Goal: Check status: Check status

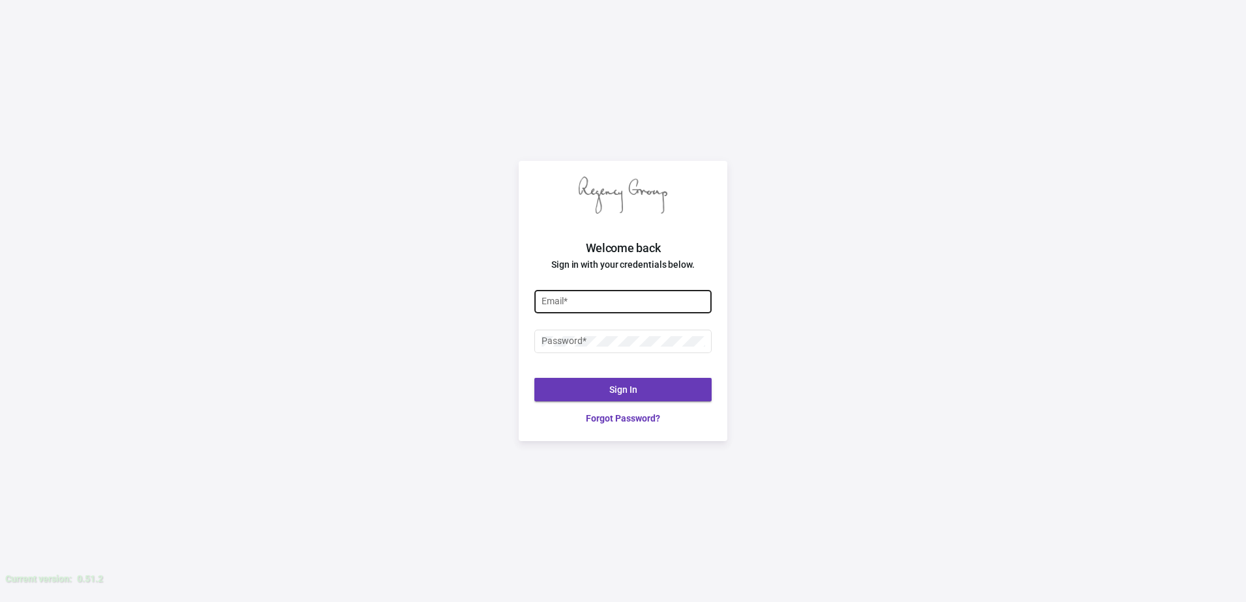
click at [549, 289] on div "Email *" at bounding box center [623, 300] width 164 height 25
click at [561, 299] on input "Email *" at bounding box center [623, 301] width 164 height 10
type input "[PERSON_NAME][EMAIL_ADDRESS][DOMAIN_NAME]"
click at [660, 396] on button "Sign In" at bounding box center [622, 389] width 177 height 23
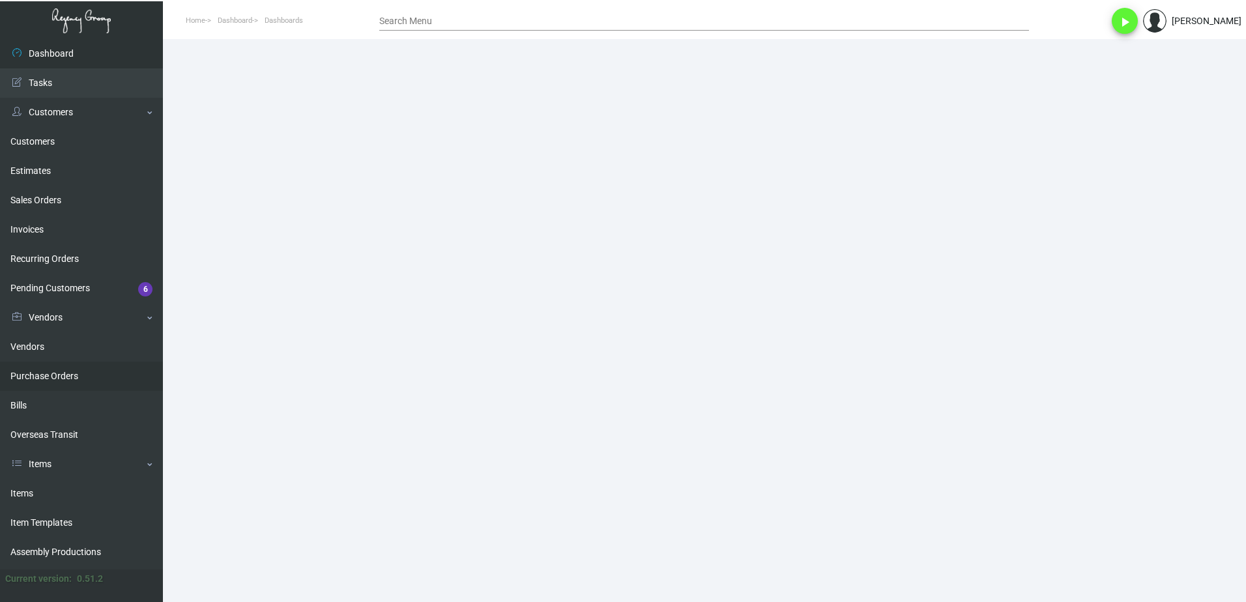
click at [57, 382] on link "Purchase Orders" at bounding box center [81, 376] width 163 height 29
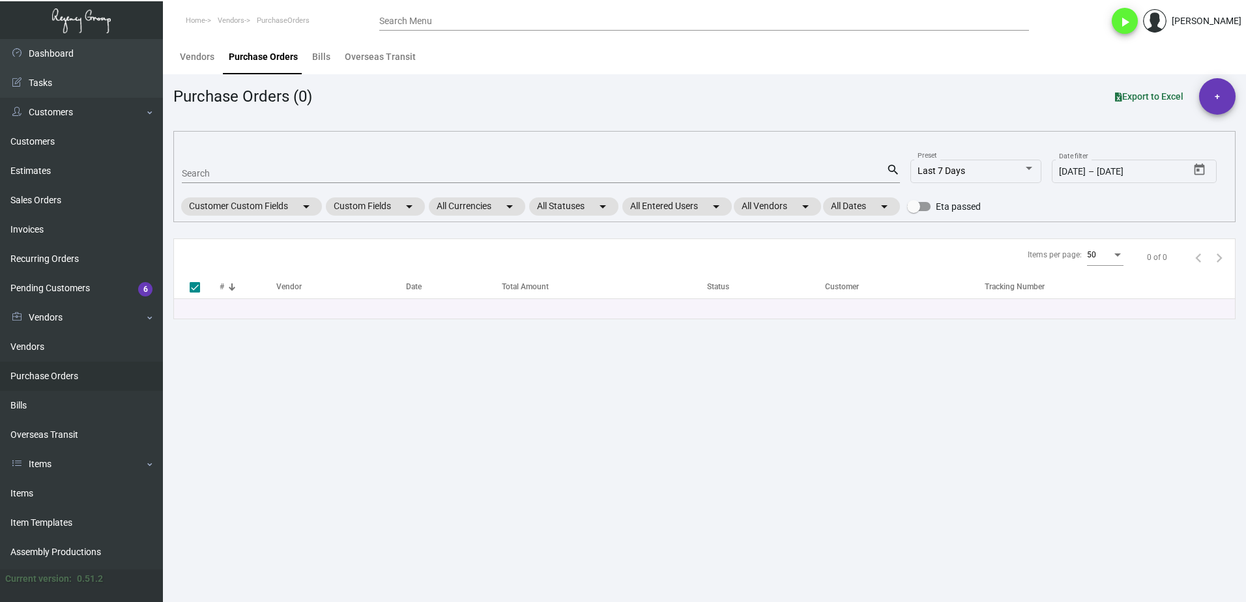
click at [235, 171] on input "Search" at bounding box center [534, 174] width 704 height 10
paste input "102124"
type input "102124"
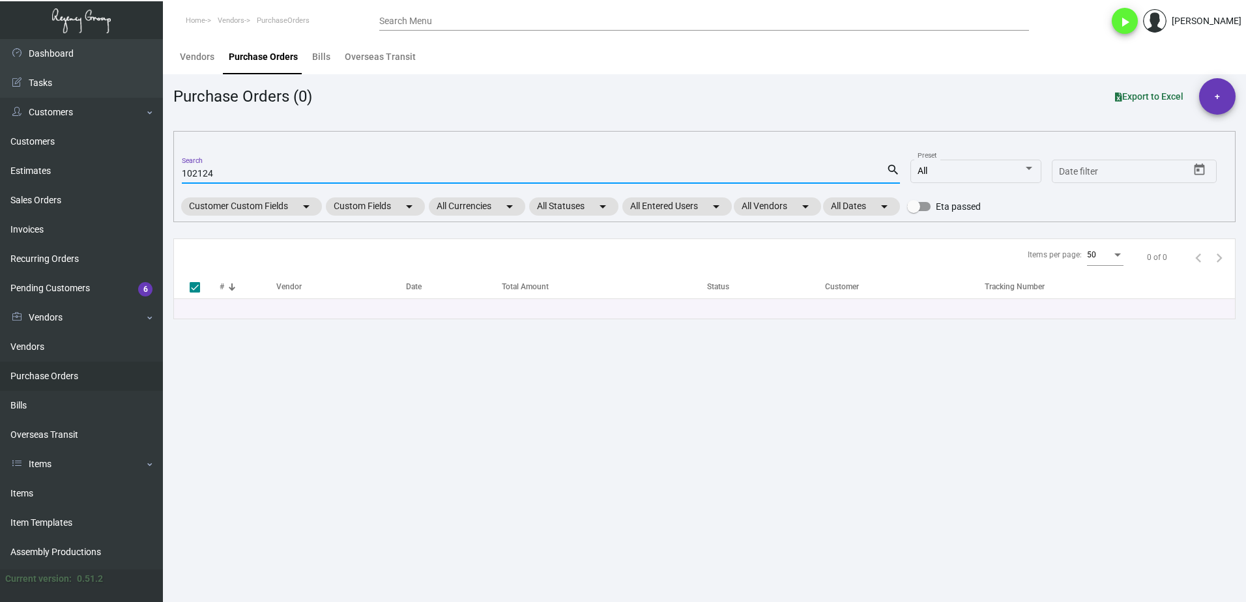
checkbox input "false"
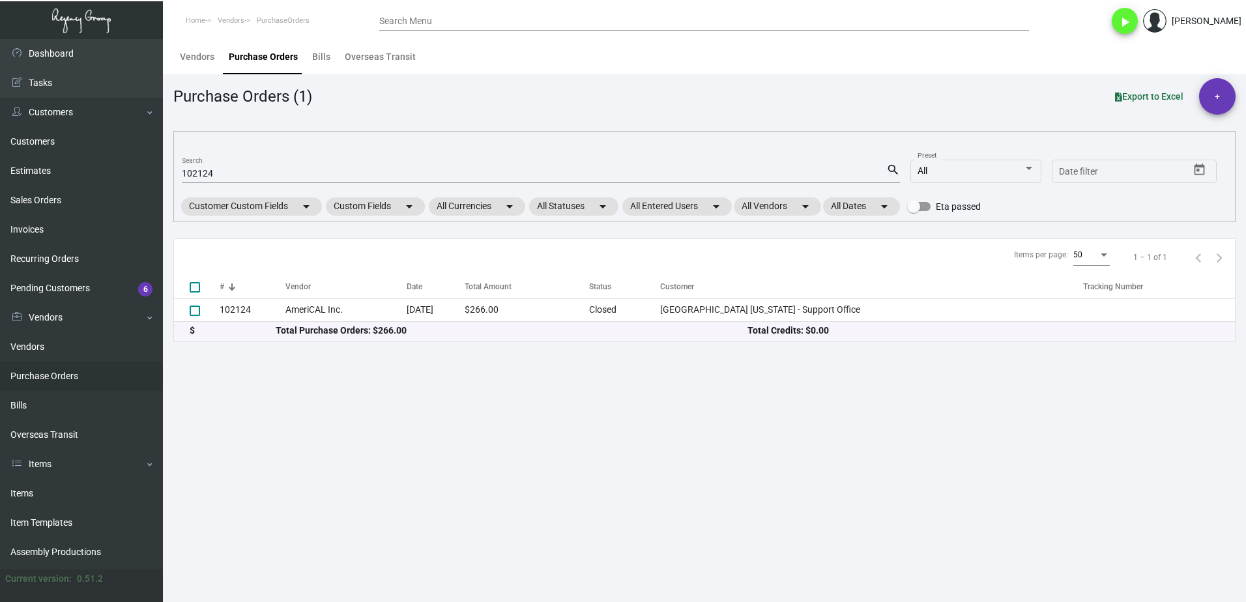
click at [276, 297] on th "#" at bounding box center [253, 287] width 66 height 23
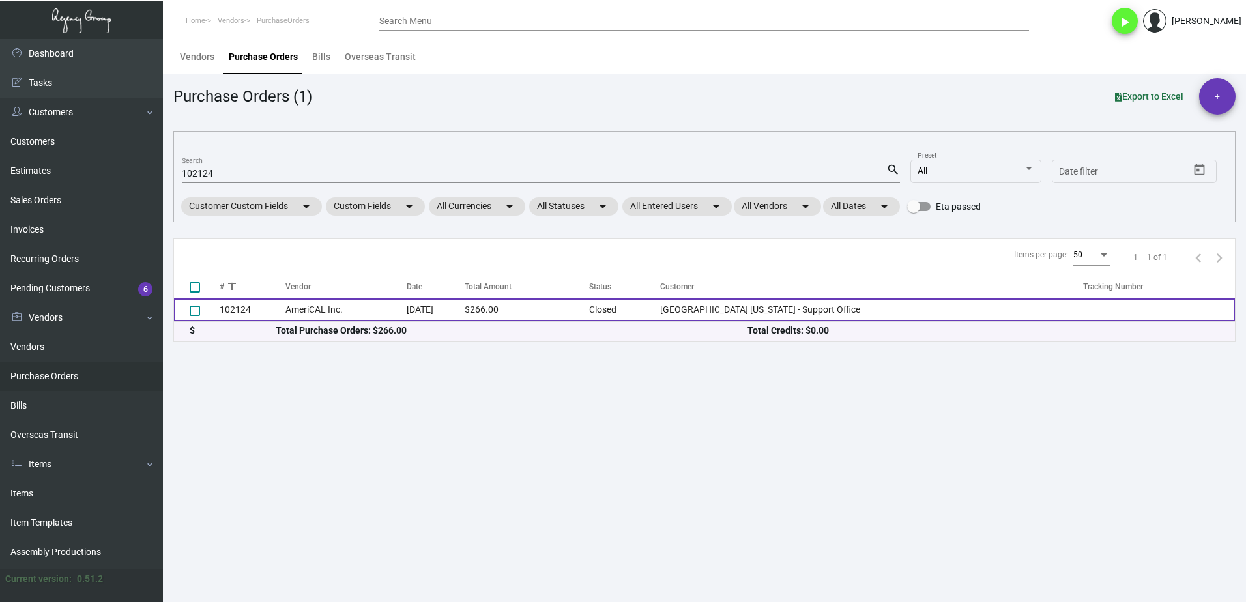
click at [280, 306] on td "102124" at bounding box center [253, 309] width 66 height 23
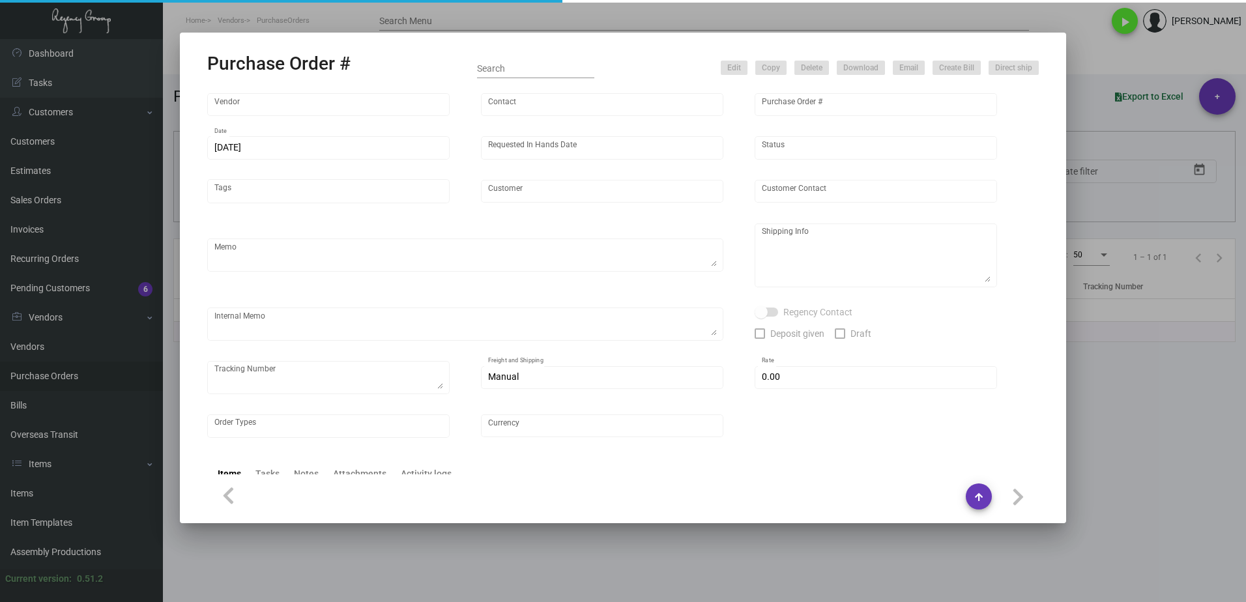
type input "AmeriCAL Inc."
type input "Send Orders"
type input "102124"
type input "[DATE]"
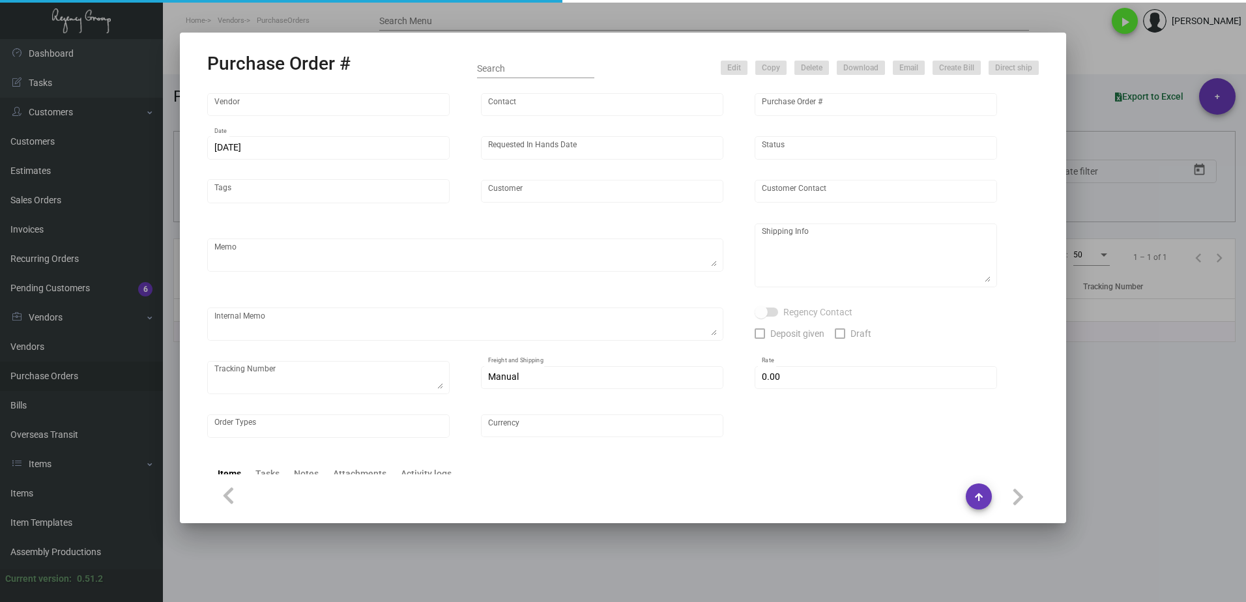
type input "[GEOGRAPHIC_DATA] [US_STATE] - Support Office"
type textarea "PLEASE SEND PDF PROOFS TO OUR ART TEAM ; [EMAIL_ADDRESS][DOMAIN_NAME] WITH ME I…"
type textarea "Regency Group NJ - [PERSON_NAME] [STREET_ADDRESS]"
type textarea "11.13 - Vendor Order #1088256"
checkbox input "true"
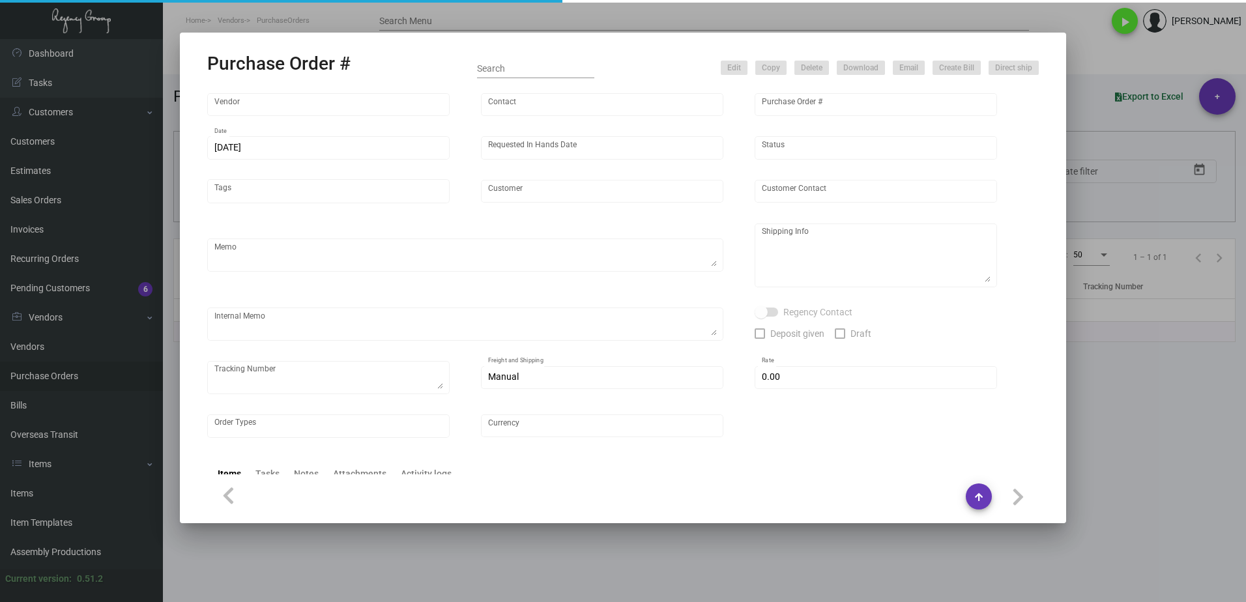
type input "$ 0.00"
type input "United States Dollar $"
